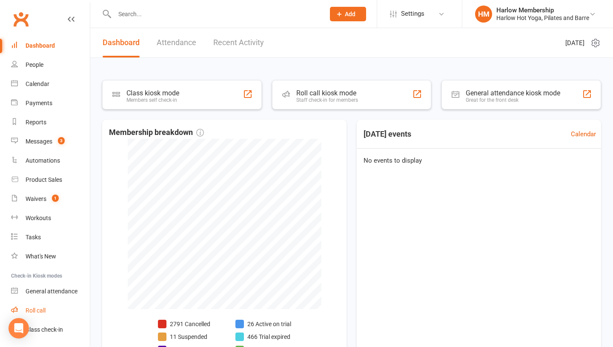
click at [40, 310] on div "Roll call" at bounding box center [36, 310] width 20 height 7
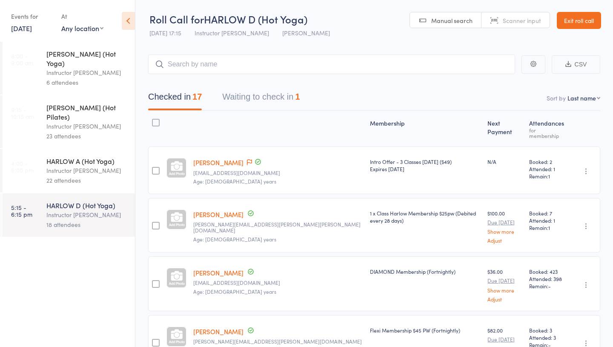
click at [223, 158] on link "Timitayo Ajetunmobi" at bounding box center [218, 162] width 50 height 9
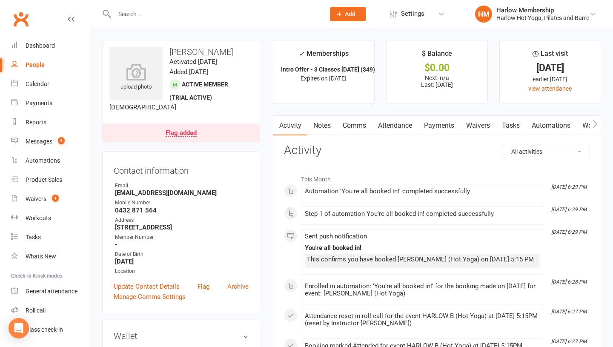
click at [357, 125] on link "Comms" at bounding box center [354, 126] width 35 height 20
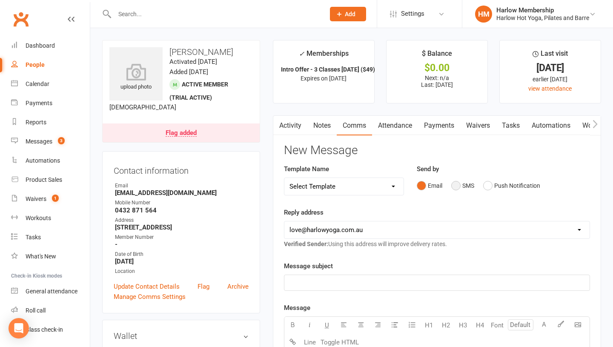
click at [457, 188] on button "SMS" at bounding box center [462, 185] width 23 height 16
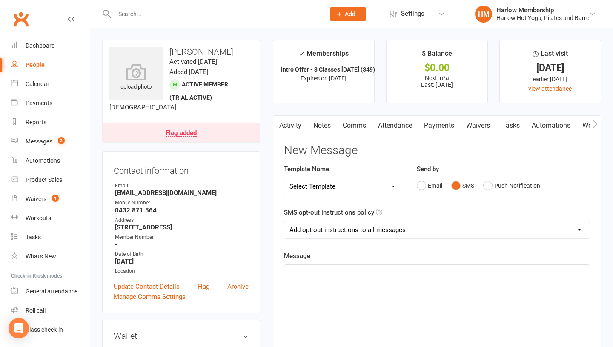
click at [408, 311] on div "﻿" at bounding box center [436, 329] width 305 height 128
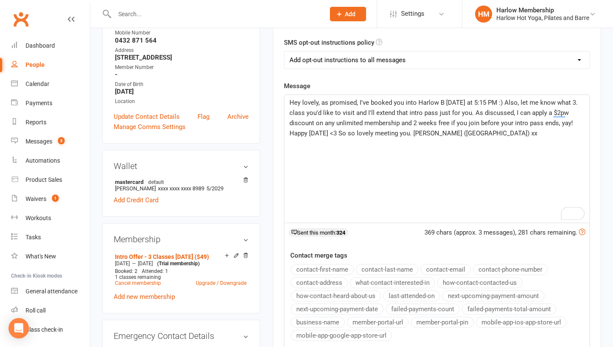
scroll to position [170, 0]
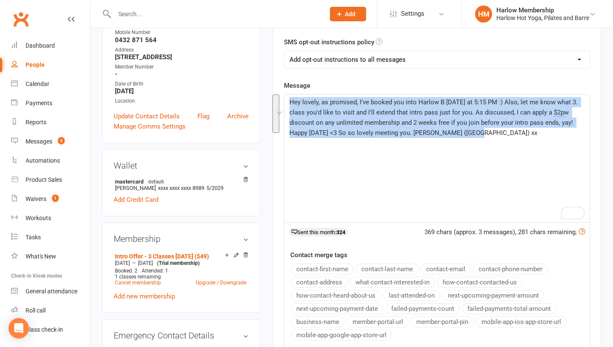
drag, startPoint x: 483, startPoint y: 148, endPoint x: 243, endPoint y: 95, distance: 245.7
click at [243, 95] on div "upload photo [PERSON_NAME] Activated [DATE] Added [DATE] Active member (trial a…" at bounding box center [351, 352] width 511 height 965
copy span "Hey lovely, as promised, I've booked you into Harlow B [DATE] at 5:15 PM :) Als…"
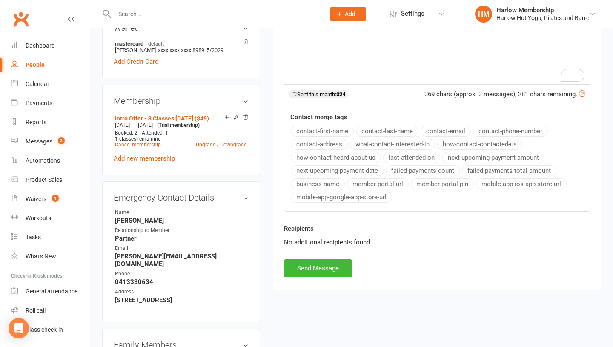
scroll to position [316, 0]
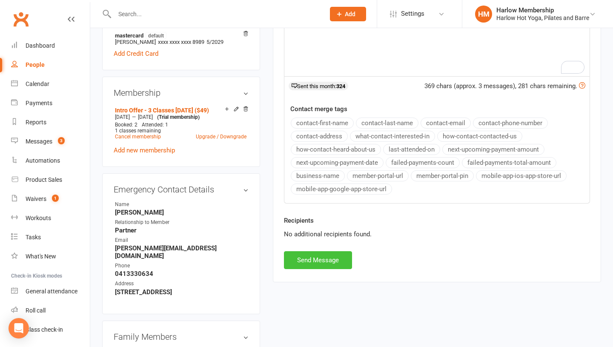
click at [306, 261] on button "Send Message" at bounding box center [318, 260] width 68 height 18
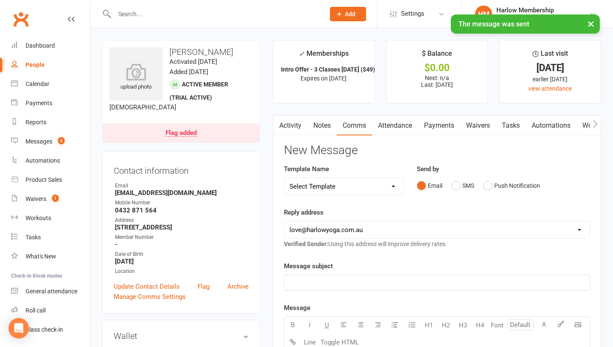
click at [321, 128] on link "Notes" at bounding box center [321, 126] width 29 height 20
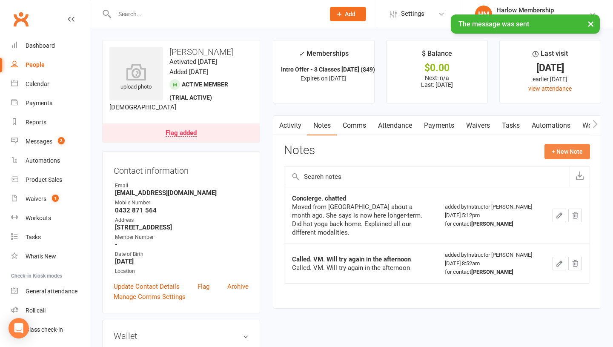
click at [555, 154] on button "+ New Note" at bounding box center [567, 151] width 46 height 15
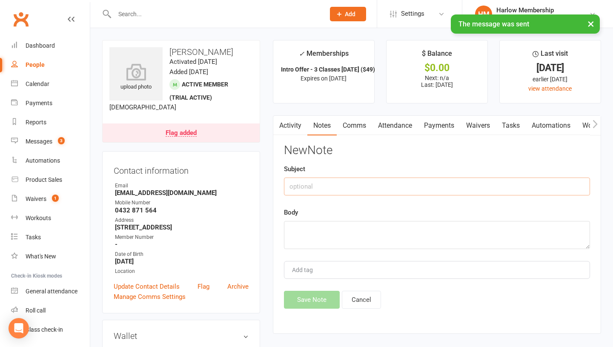
click at [331, 189] on input "text" at bounding box center [437, 186] width 306 height 18
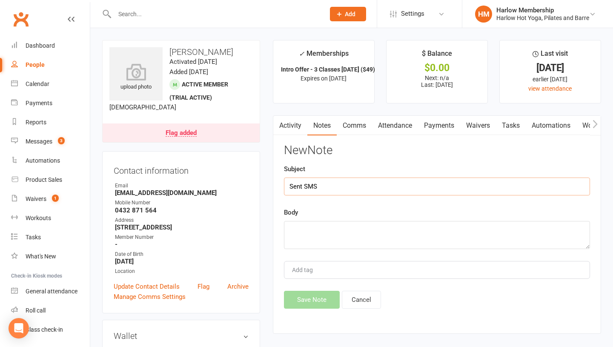
type input "Sent SMS"
click at [317, 245] on textarea at bounding box center [437, 235] width 306 height 28
paste textarea "Hey lovely, as promised, I've booked you into Harlow B [DATE] at 5:15 PM :) Als…"
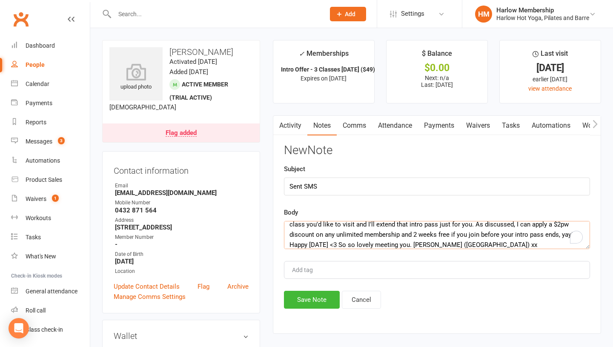
scroll to position [16, 0]
type textarea "Hey lovely, as promised, I've booked you into Harlow B [DATE] at 5:15 PM :) Als…"
click at [334, 183] on input "Sent SMS" at bounding box center [437, 186] width 306 height 18
type input "Sent SMS"
click at [295, 298] on button "Save Note" at bounding box center [312, 300] width 56 height 18
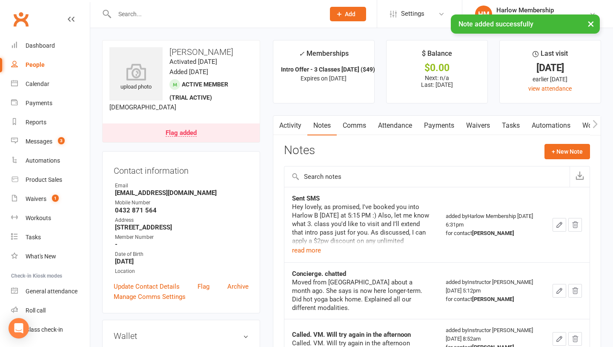
click at [560, 226] on icon "button" at bounding box center [559, 225] width 8 height 8
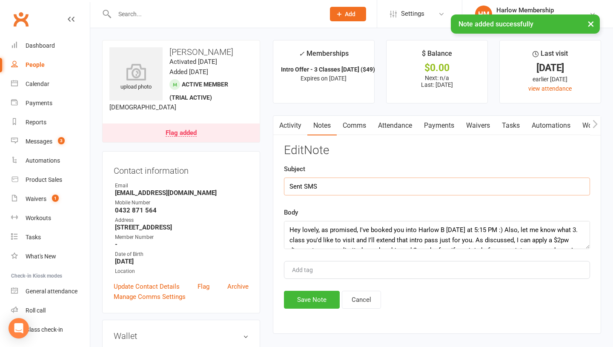
click at [350, 187] on input "Sent SMS" at bounding box center [437, 186] width 306 height 18
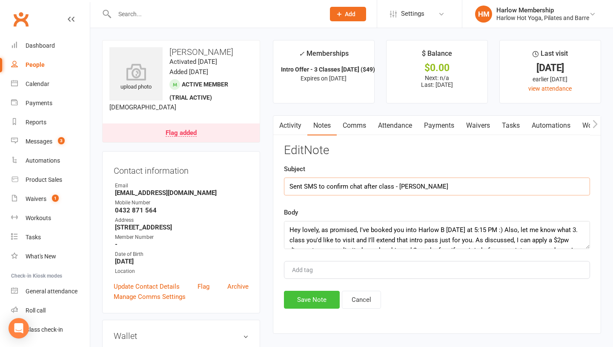
type input "Sent SMS to confirm chat after class - [PERSON_NAME]"
click at [291, 299] on button "Save Note" at bounding box center [312, 300] width 56 height 18
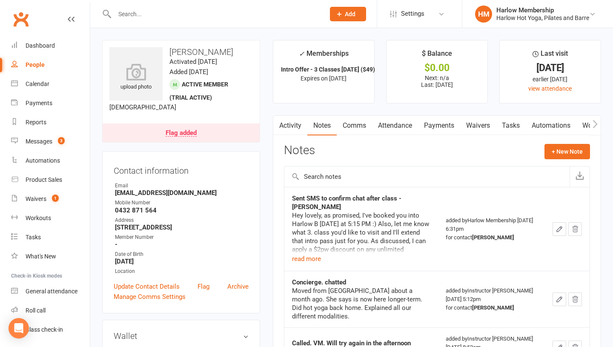
click at [556, 225] on icon "button" at bounding box center [559, 229] width 8 height 8
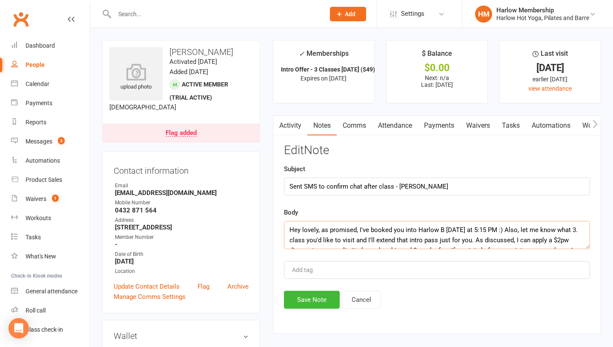
click at [286, 230] on textarea "Hey lovely, as promised, I've booked you into Harlow B [DATE] at 5:15 PM :) Als…" at bounding box center [437, 235] width 306 height 28
type textarea "She doesn't want to be rushed and really enjoy the intro pass // Hey lovely, as…"
click at [300, 297] on button "Save Note" at bounding box center [312, 300] width 56 height 18
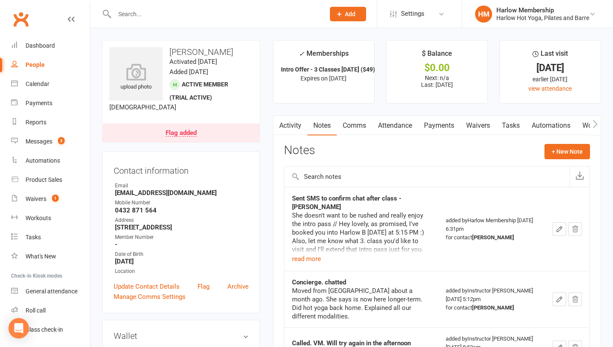
click at [511, 127] on link "Tasks" at bounding box center [511, 126] width 30 height 20
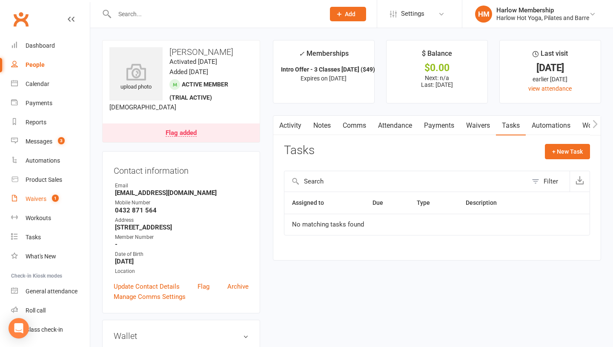
click at [31, 198] on div "Waivers" at bounding box center [36, 198] width 21 height 7
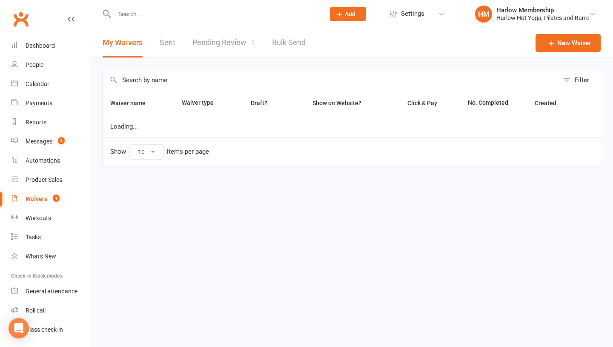
select select "100"
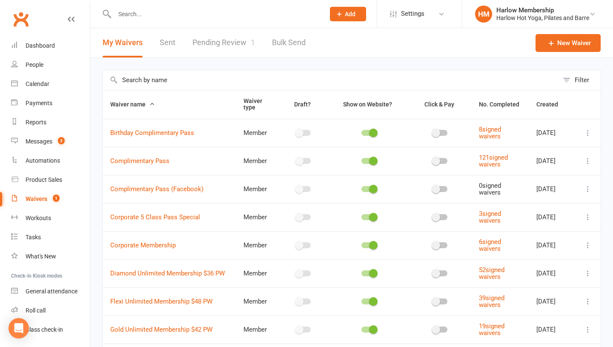
click at [225, 47] on link "Pending Review 1" at bounding box center [223, 42] width 63 height 29
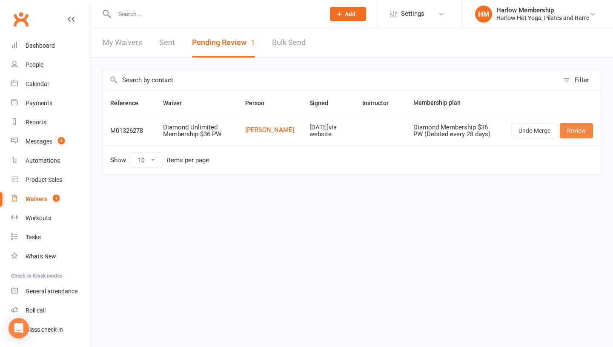
click at [568, 133] on link "Review" at bounding box center [576, 130] width 33 height 15
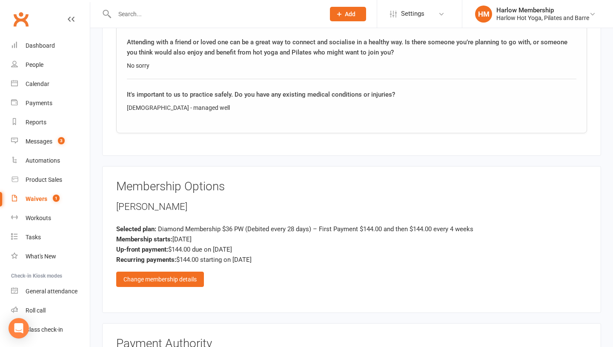
scroll to position [723, 0]
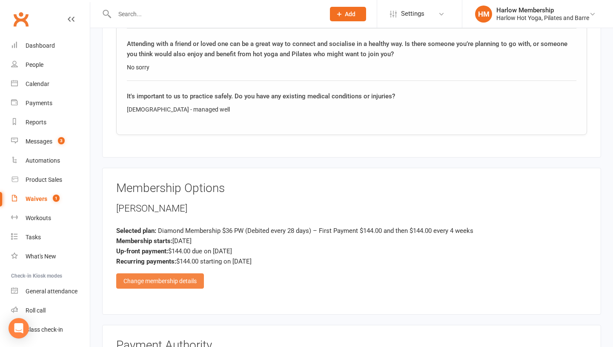
click at [183, 273] on div "Change membership details" at bounding box center [160, 280] width 88 height 15
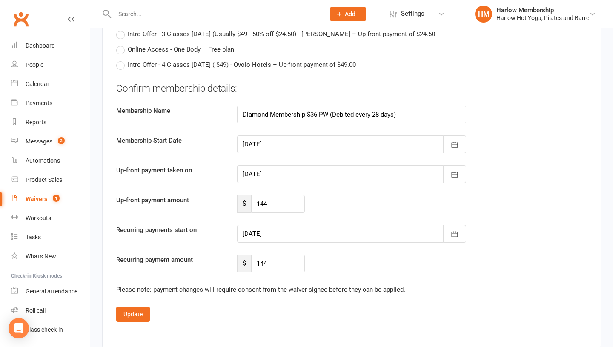
scroll to position [1509, 0]
click at [257, 194] on input "144" at bounding box center [278, 203] width 54 height 18
drag, startPoint x: 273, startPoint y: 191, endPoint x: 254, endPoint y: 191, distance: 19.6
click at [254, 194] on input "144" at bounding box center [278, 203] width 54 height 18
type input "128"
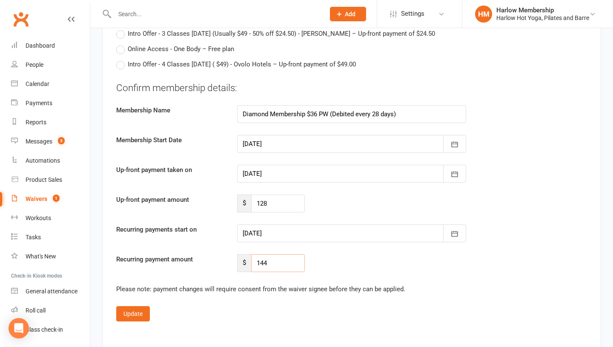
click at [273, 257] on input "144" at bounding box center [278, 263] width 54 height 18
drag, startPoint x: 274, startPoint y: 257, endPoint x: 257, endPoint y: 257, distance: 17.5
click at [257, 257] on input "144" at bounding box center [278, 263] width 54 height 18
type input "128"
click at [136, 306] on button "Update" at bounding box center [133, 313] width 34 height 15
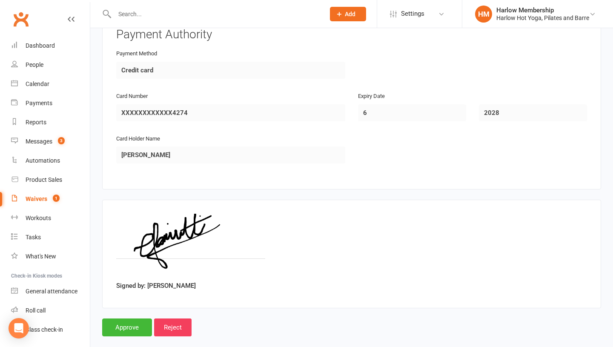
scroll to position [1037, 0]
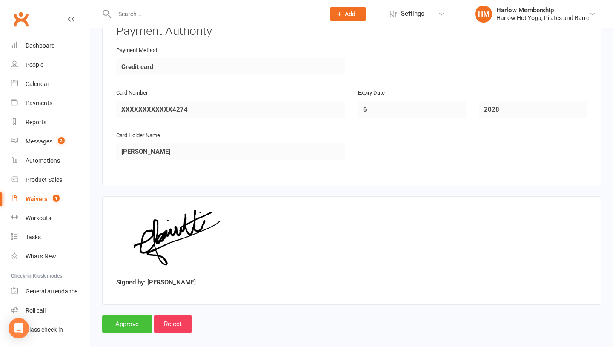
click at [126, 315] on input "Approve" at bounding box center [127, 324] width 50 height 18
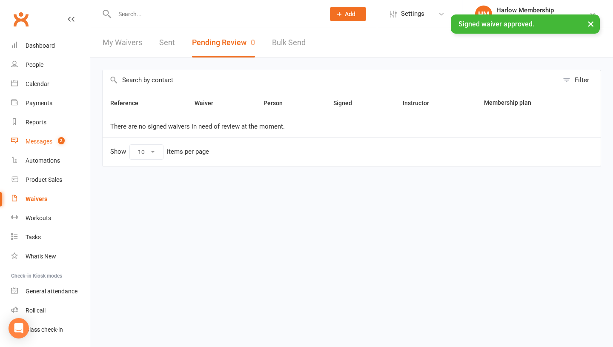
click at [47, 140] on div "Messages" at bounding box center [39, 141] width 27 height 7
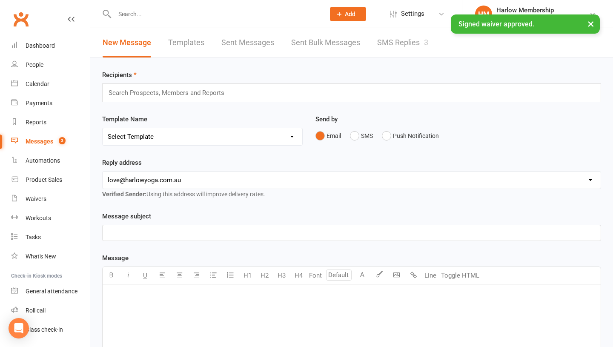
click at [401, 45] on link "SMS Replies 3" at bounding box center [402, 42] width 51 height 29
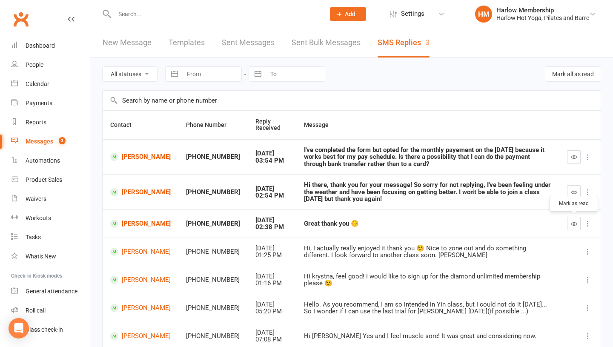
click at [575, 226] on icon "button" at bounding box center [574, 223] width 6 height 6
click at [125, 155] on link "[PERSON_NAME]" at bounding box center [140, 157] width 60 height 8
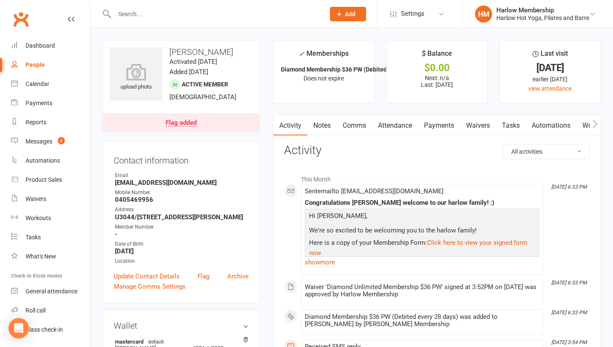
click at [391, 128] on link "Attendance" at bounding box center [395, 126] width 46 height 20
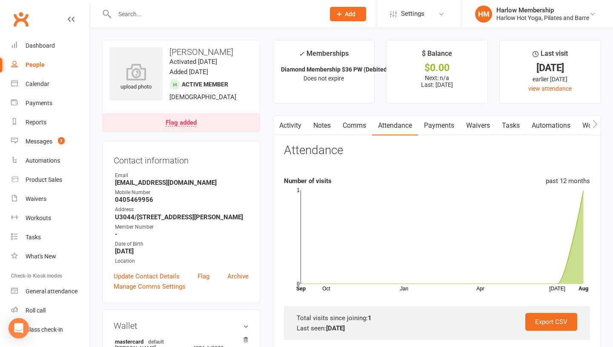
click at [357, 129] on link "Comms" at bounding box center [354, 126] width 35 height 20
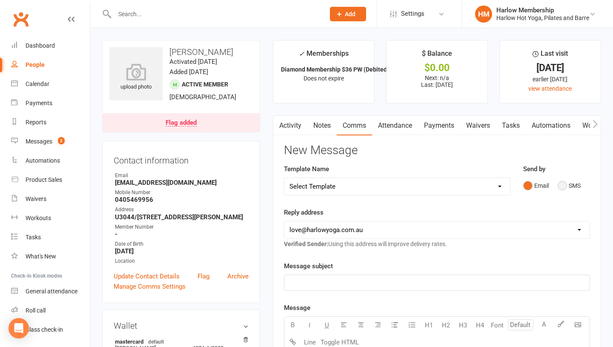
click at [568, 191] on button "SMS" at bounding box center [568, 185] width 23 height 16
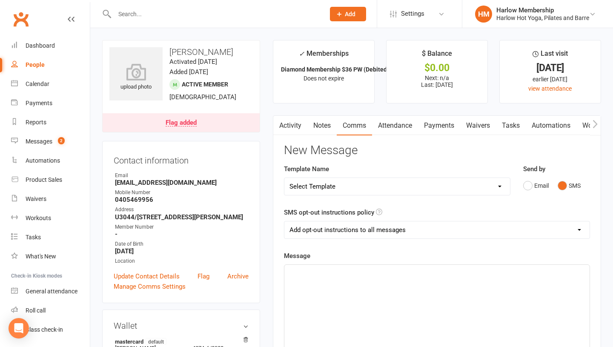
click at [388, 340] on div "﻿" at bounding box center [436, 329] width 305 height 128
click at [321, 274] on span "Hey lovely! I'll get back to you [DATE] about the" at bounding box center [356, 272] width 134 height 8
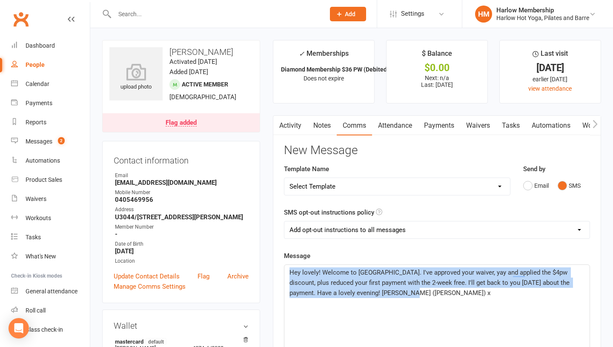
drag, startPoint x: 405, startPoint y: 304, endPoint x: 284, endPoint y: 268, distance: 126.0
click at [284, 268] on div "Hey lovely! Welcome to [GEOGRAPHIC_DATA]. I've approved your waiver, yay and ap…" at bounding box center [436, 329] width 305 height 128
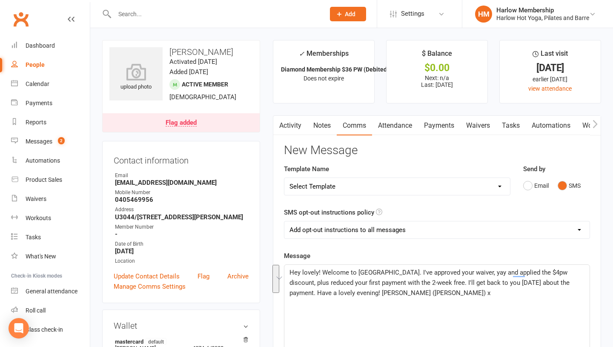
click at [436, 111] on main "✓ Memberships Diamond Membership $36 PW (Debited every 2... Does not expire $ B…" at bounding box center [436, 323] width 341 height 567
click at [435, 125] on link "Payments" at bounding box center [439, 126] width 42 height 20
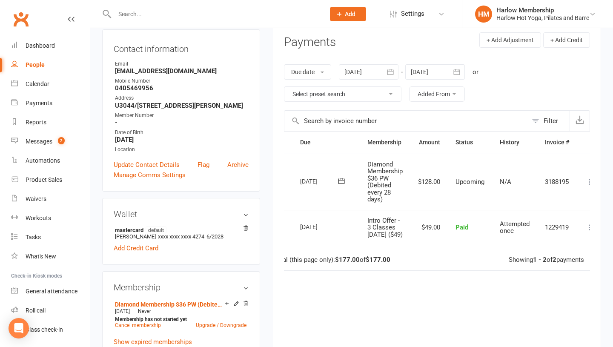
scroll to position [0, 34]
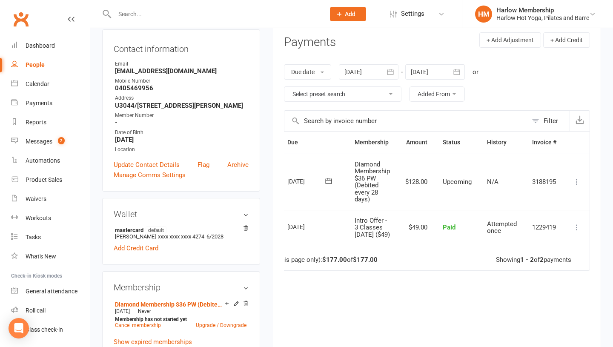
click at [576, 180] on icon at bounding box center [576, 181] width 9 height 9
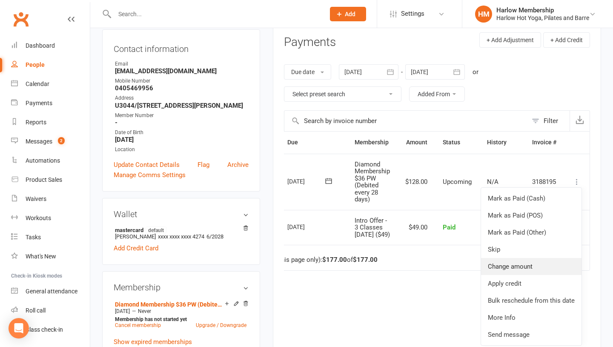
click at [525, 269] on link "Change amount" at bounding box center [531, 266] width 100 height 17
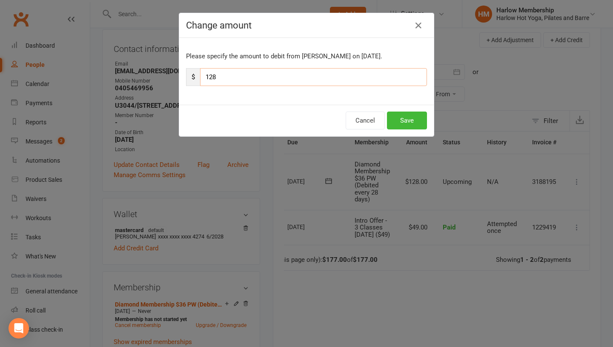
drag, startPoint x: 223, startPoint y: 81, endPoint x: 195, endPoint y: 76, distance: 28.1
click at [195, 76] on div "$ 128" at bounding box center [306, 77] width 241 height 18
type input "64"
click at [404, 120] on button "Save" at bounding box center [407, 120] width 40 height 18
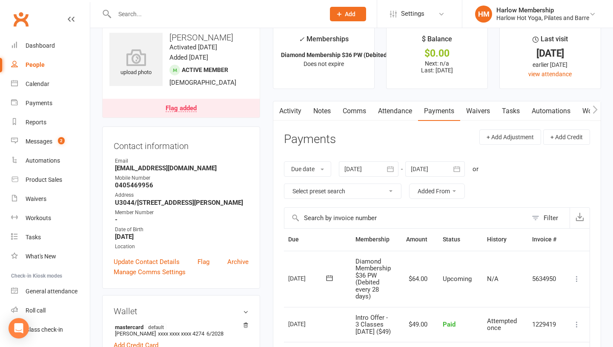
scroll to position [0, 0]
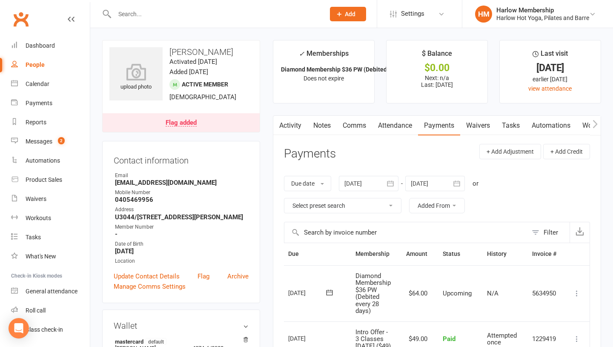
click at [322, 129] on link "Notes" at bounding box center [321, 126] width 29 height 20
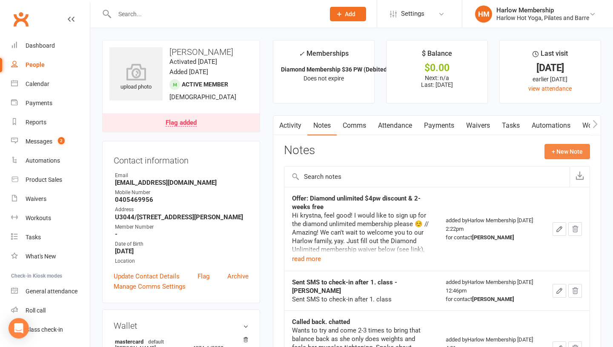
click at [558, 152] on button "+ New Note" at bounding box center [567, 151] width 46 height 15
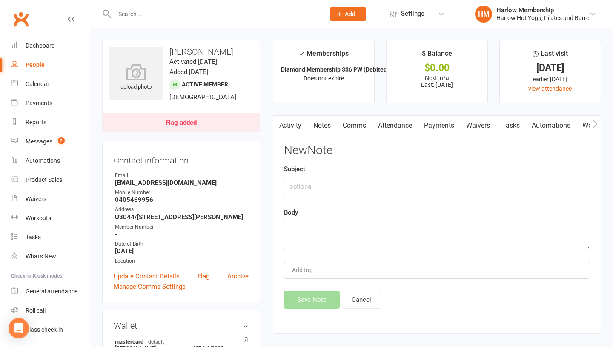
click at [353, 184] on input "text" at bounding box center [437, 186] width 306 height 18
type input "Purchased: Diamond with $4pw"
click at [352, 231] on textarea at bounding box center [437, 235] width 306 height 28
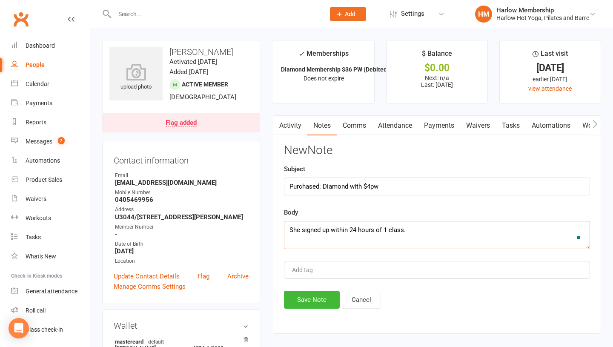
scroll to position [5, 0]
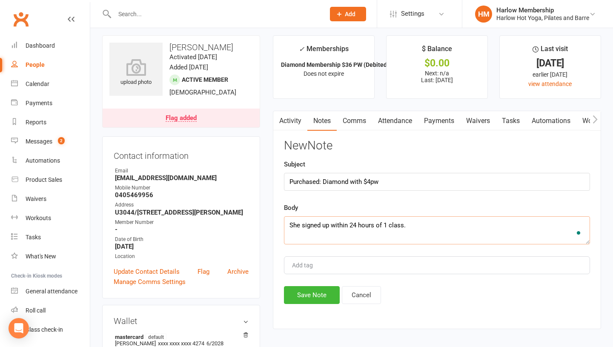
type textarea "She signed up within 24 hours of 1 class."
click at [388, 181] on input "Purchased: Diamond with $4pw" at bounding box center [437, 182] width 306 height 18
type input "Purchased: Diamond with $4pw plus 2-weeks free"
click at [416, 219] on textarea "She signed up within 24 hours of 1 class." at bounding box center [437, 230] width 306 height 28
click at [414, 228] on textarea "She signed up within 24 hours of 1 class." at bounding box center [437, 230] width 306 height 28
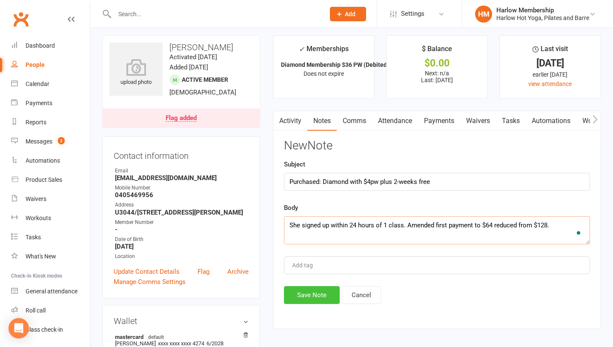
type textarea "She signed up within 24 hours of 1 class. Amended first payment to $64 reduced …"
click at [302, 293] on button "Save Note" at bounding box center [312, 295] width 56 height 18
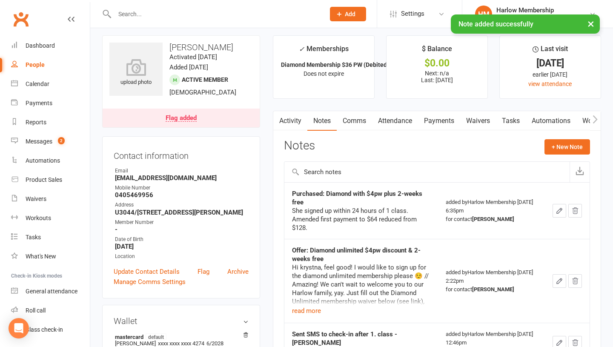
click at [359, 119] on link "Comms" at bounding box center [354, 121] width 35 height 20
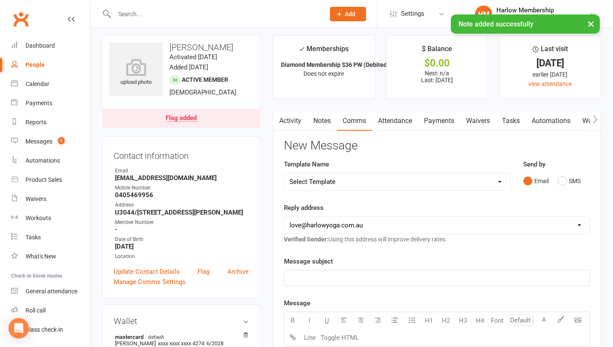
click at [554, 181] on div "Email SMS" at bounding box center [556, 181] width 67 height 16
click at [560, 182] on button "SMS" at bounding box center [568, 181] width 23 height 16
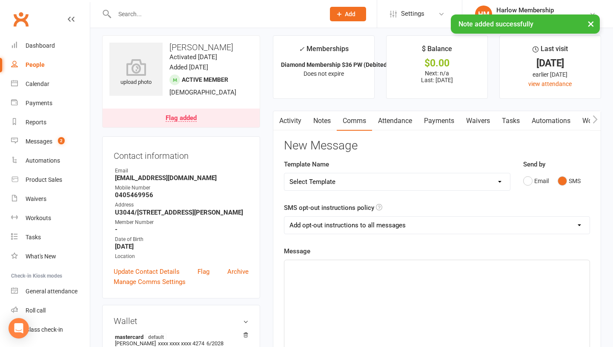
click at [455, 289] on div "﻿" at bounding box center [436, 324] width 305 height 128
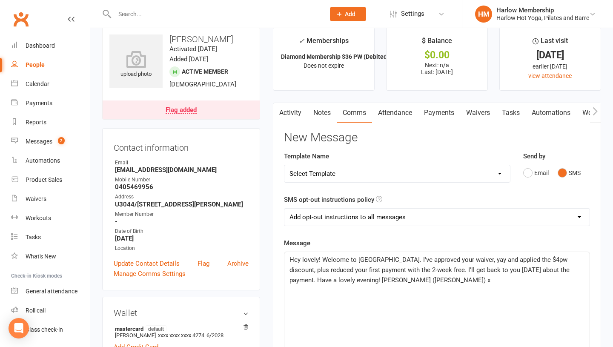
scroll to position [29, 0]
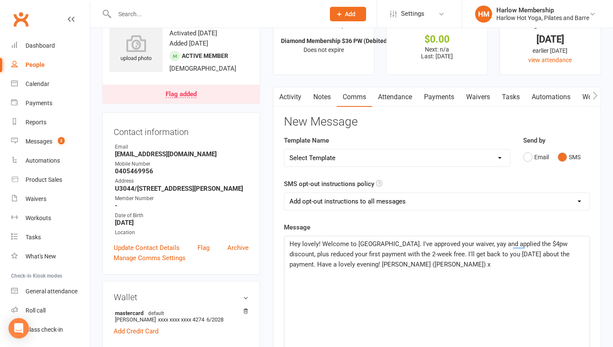
click at [357, 244] on span "Hey lovely! Welcome to [GEOGRAPHIC_DATA]. I've approved your waiver, yay and ap…" at bounding box center [430, 254] width 282 height 28
click at [368, 244] on span "Hey lovely! Welcome to the Harlow family <3 I've approved your waiver, yay and …" at bounding box center [430, 254] width 282 height 28
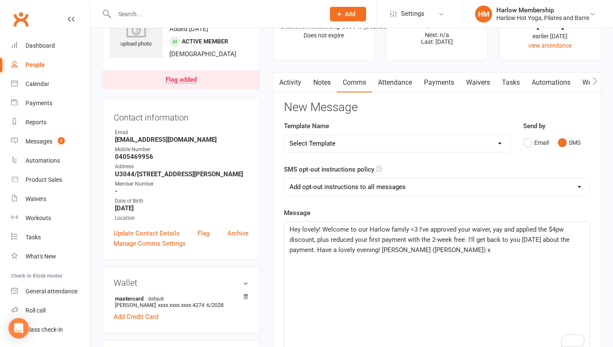
scroll to position [57, 0]
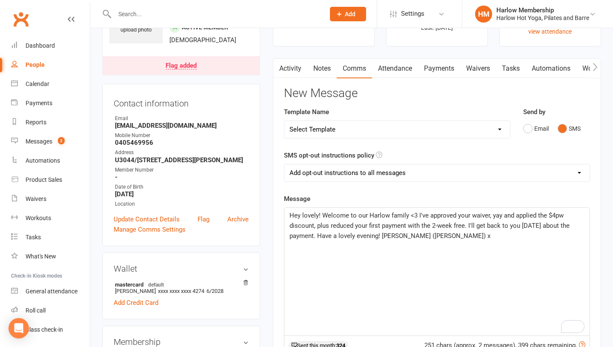
click at [439, 235] on p "Hey lovely! Welcome to our Harlow family <3 I've approved your waiver, yay and …" at bounding box center [436, 225] width 295 height 31
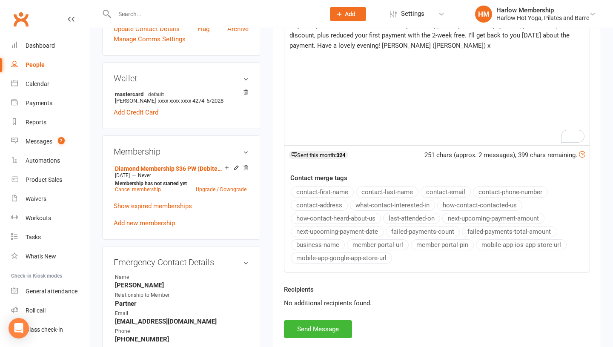
scroll to position [252, 0]
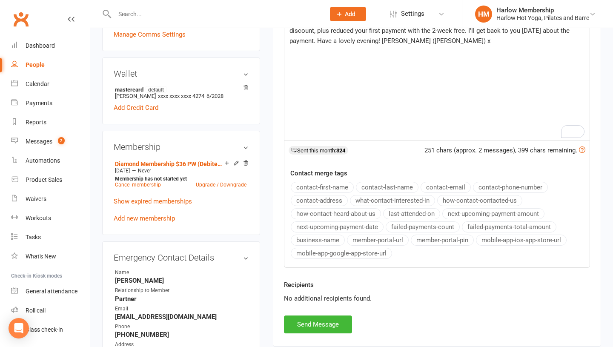
click at [314, 40] on span "Hey lovely! Welcome to our Harlow family <3 I've approved your waiver, yay and …" at bounding box center [430, 31] width 282 height 28
click at [312, 318] on button "Send Message" at bounding box center [318, 324] width 68 height 18
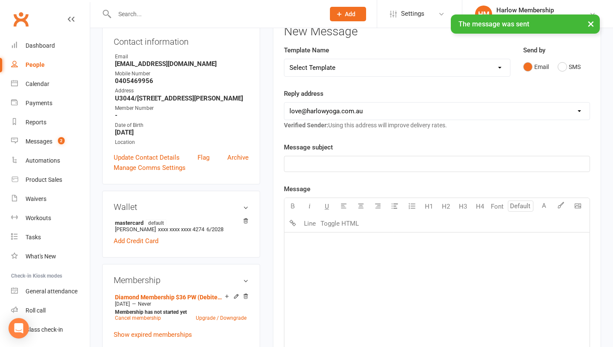
scroll to position [29, 0]
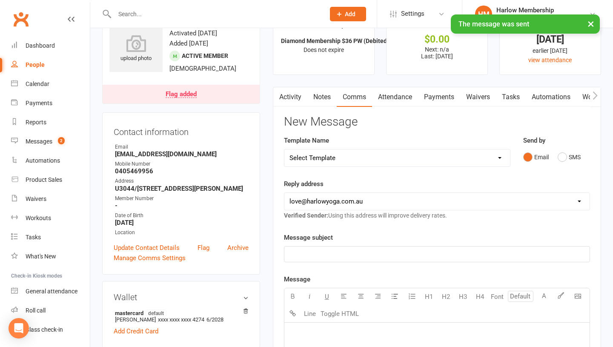
click at [318, 98] on link "Notes" at bounding box center [321, 97] width 29 height 20
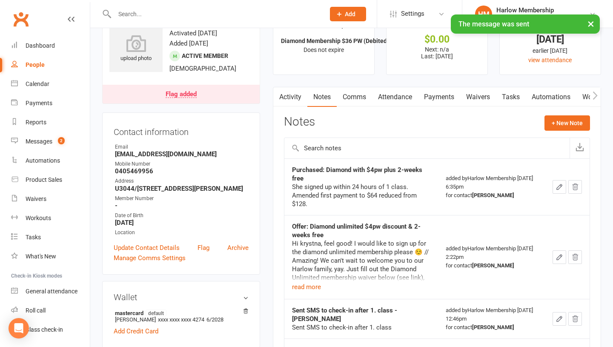
click at [295, 95] on link "Activity" at bounding box center [290, 97] width 34 height 20
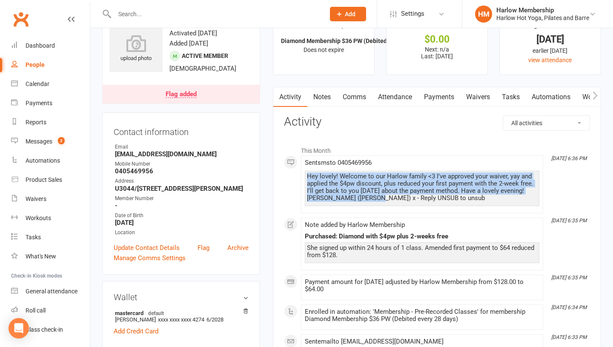
drag, startPoint x: 363, startPoint y: 197, endPoint x: 304, endPoint y: 173, distance: 63.8
click at [305, 173] on div "Hey lovely! Welcome to our Harlow family <3 I've approved your waiver, yay and …" at bounding box center [422, 188] width 234 height 35
copy div "Hey lovely! Welcome to our Harlow family <3 I've approved your waiver, yay and …"
click at [323, 94] on link "Notes" at bounding box center [321, 97] width 29 height 20
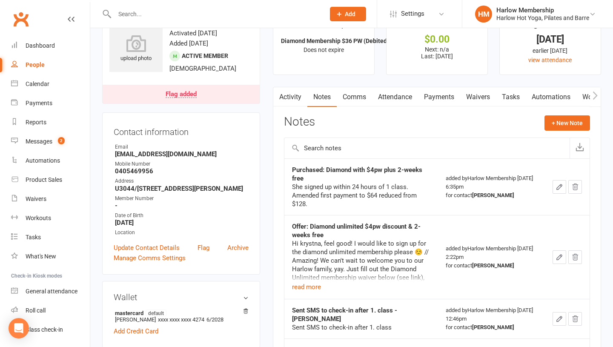
click at [560, 183] on icon "button" at bounding box center [559, 187] width 8 height 8
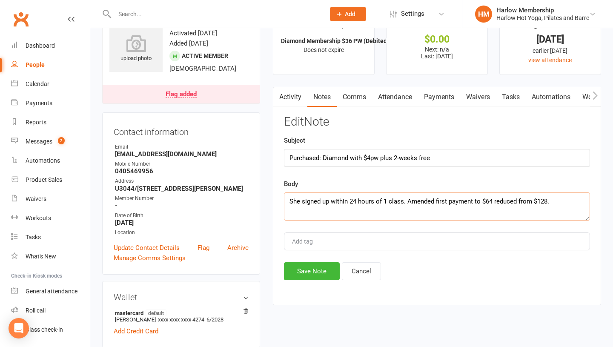
click at [573, 201] on textarea "She signed up within 24 hours of 1 class. Amended first payment to $64 reduced …" at bounding box center [437, 206] width 306 height 28
paste textarea "Hey lovely! Welcome to our Harlow family <3 I've approved your waiver, yay and …"
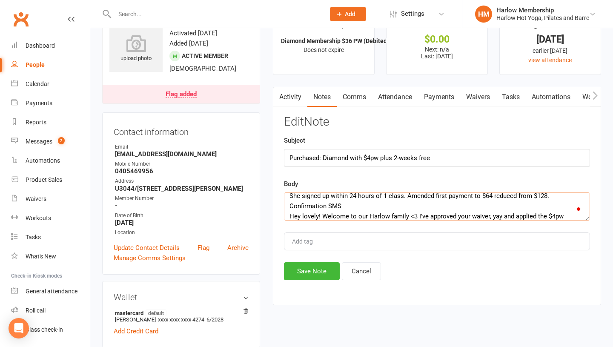
scroll to position [26, 0]
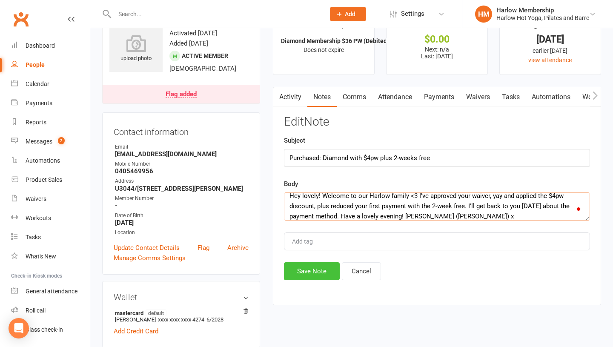
type textarea "She signed up within 24 hours of 1 class. Amended first payment to $64 reduced …"
click at [309, 271] on button "Save Note" at bounding box center [312, 271] width 56 height 18
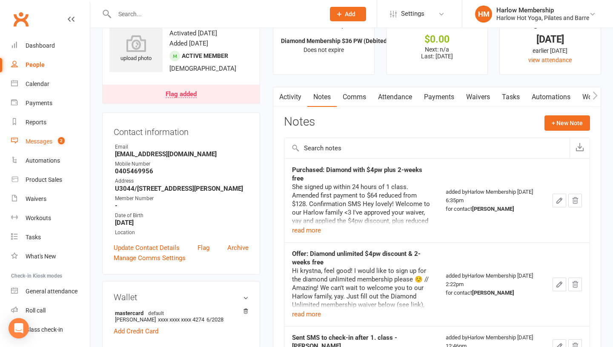
scroll to position [0, 0]
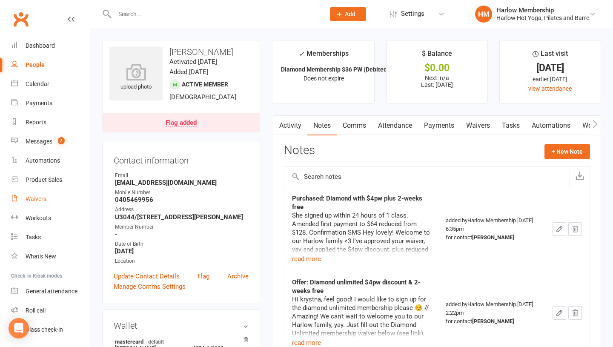
click at [38, 199] on div "Waivers" at bounding box center [36, 198] width 21 height 7
select select "100"
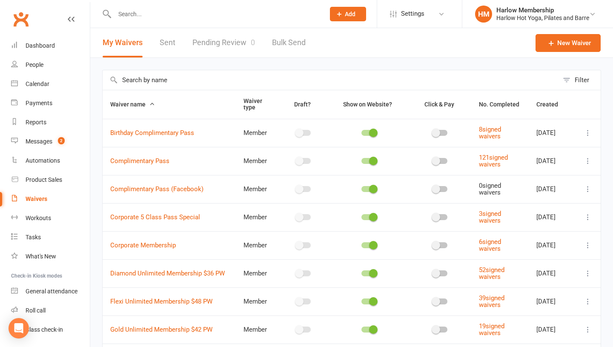
click at [166, 40] on link "Sent" at bounding box center [168, 42] width 16 height 29
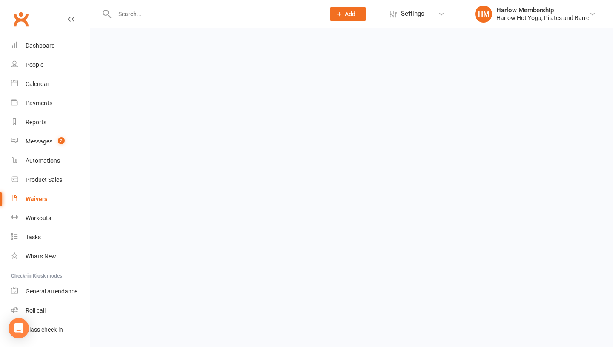
select select "100"
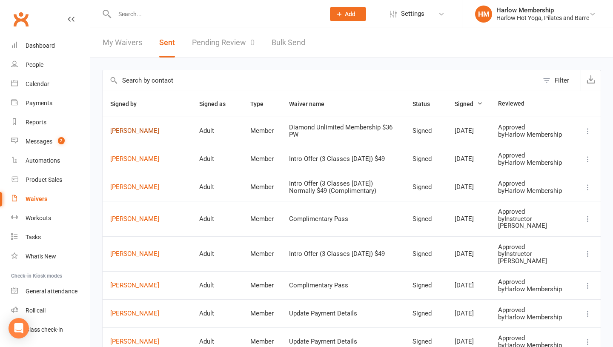
drag, startPoint x: 103, startPoint y: 134, endPoint x: 150, endPoint y: 133, distance: 47.2
click at [150, 133] on td "[PERSON_NAME]" at bounding box center [147, 131] width 89 height 28
copy link "[PERSON_NAME]"
